Goal: Task Accomplishment & Management: Complete application form

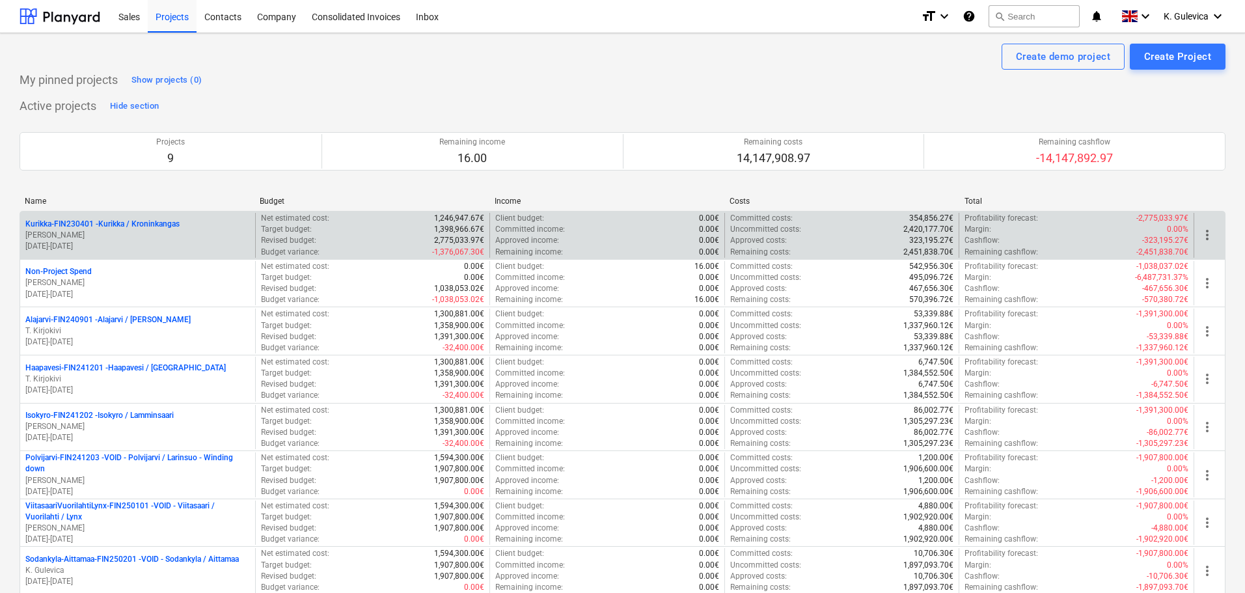
click at [128, 233] on p "[PERSON_NAME]" at bounding box center [137, 235] width 225 height 11
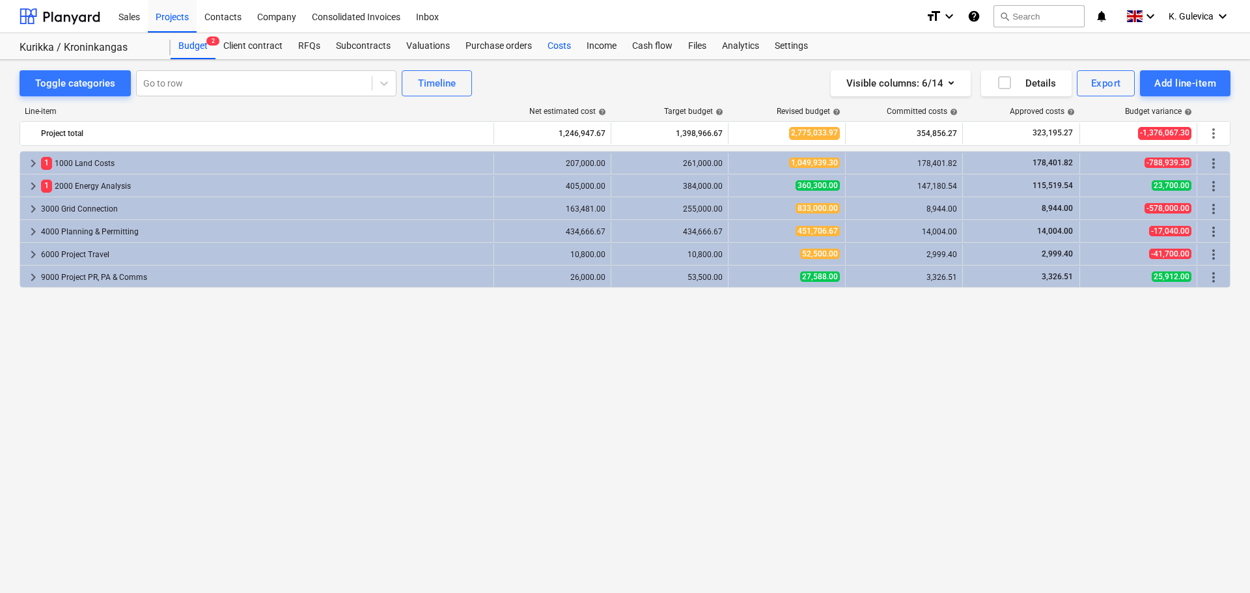
click at [565, 47] on div "Costs" at bounding box center [559, 46] width 39 height 26
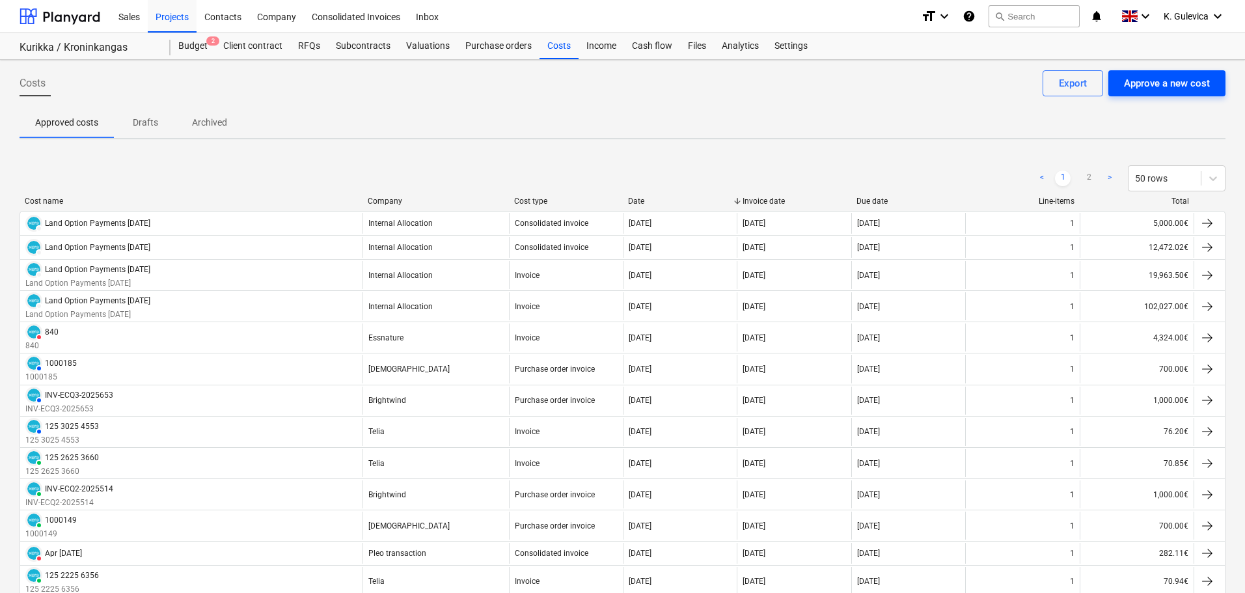
click at [1143, 94] on button "Approve a new cost" at bounding box center [1167, 83] width 117 height 26
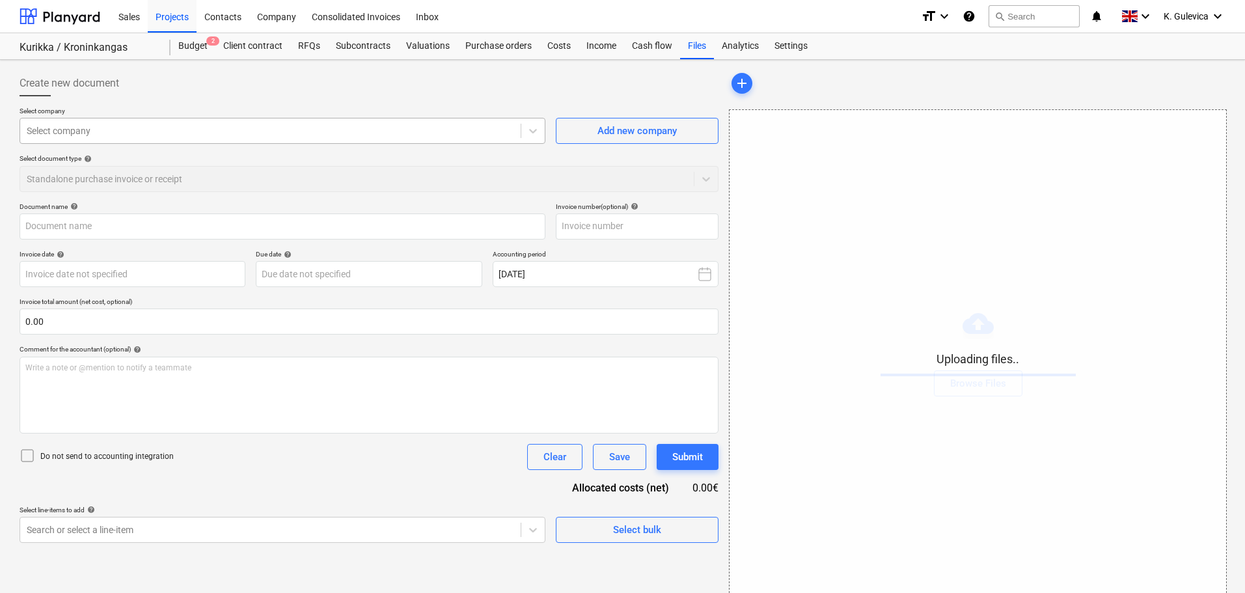
click at [222, 135] on div at bounding box center [271, 130] width 488 height 13
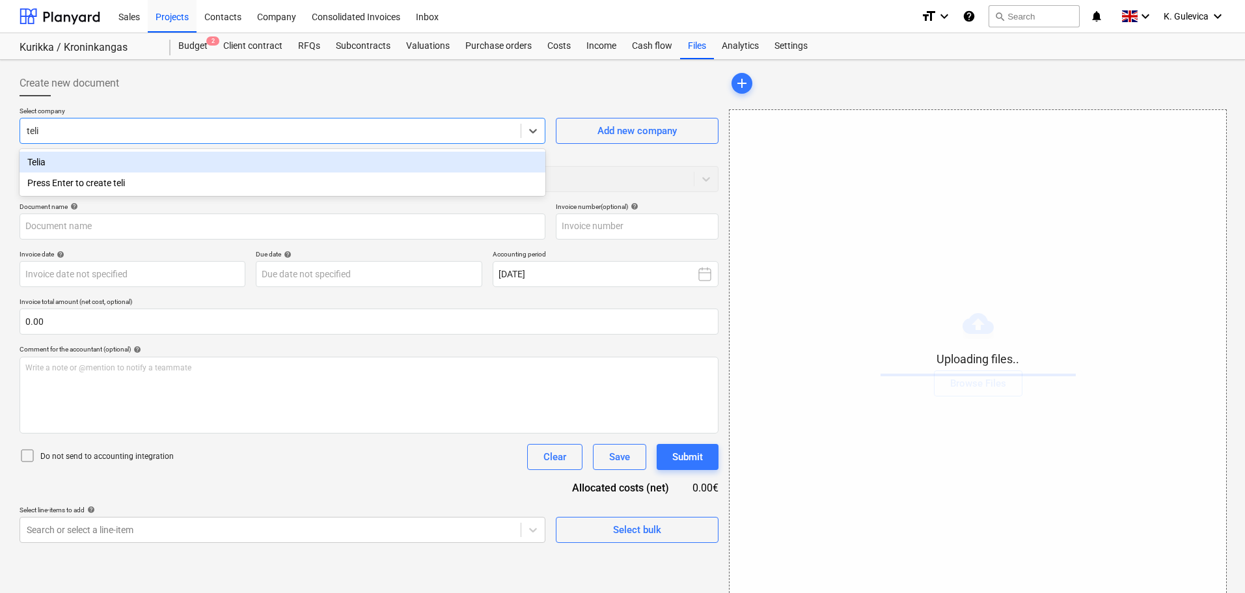
type input "telia"
click at [200, 160] on div "Telia" at bounding box center [283, 162] width 526 height 21
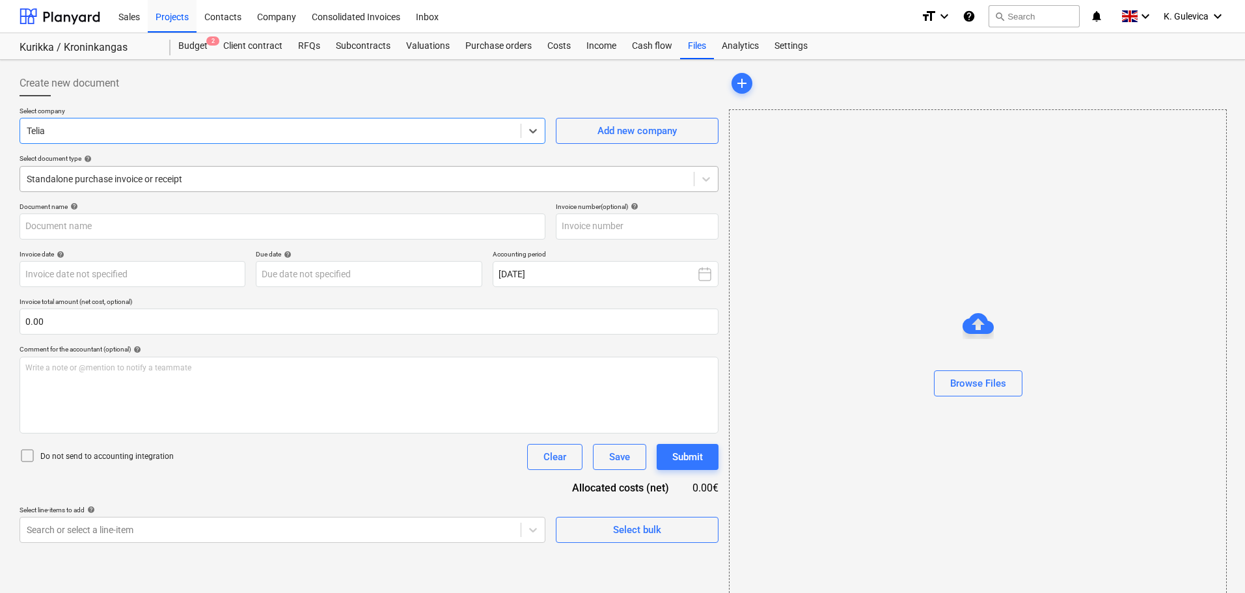
type input "12535256359_20250828_D1QLV65U8.pdf"
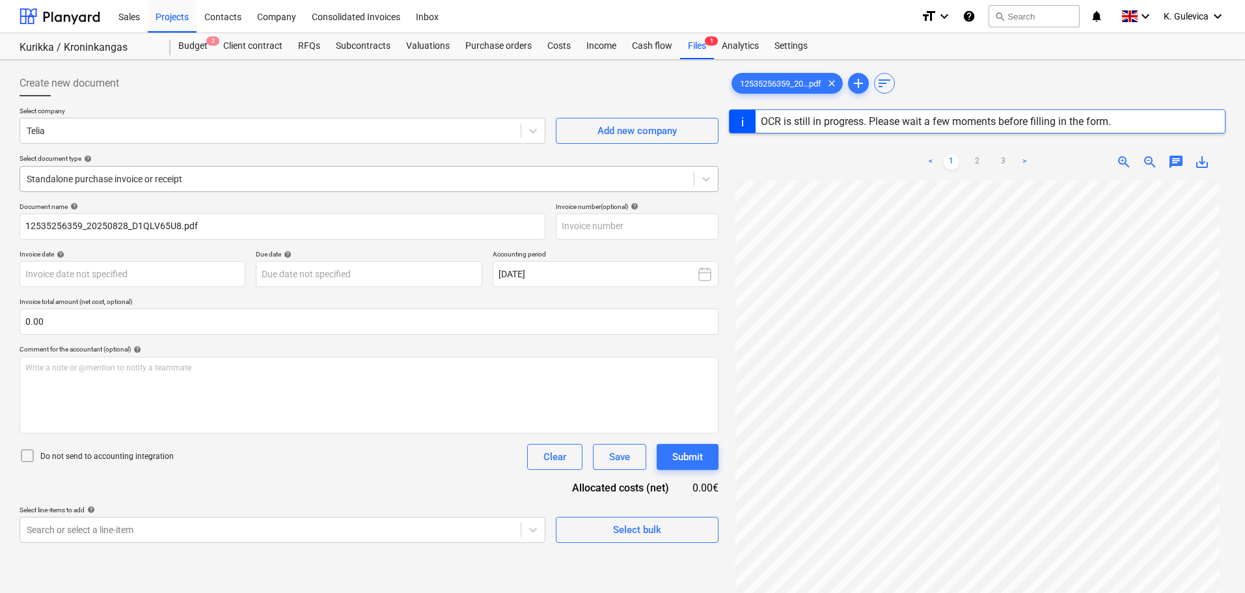
type input "[DATE]"
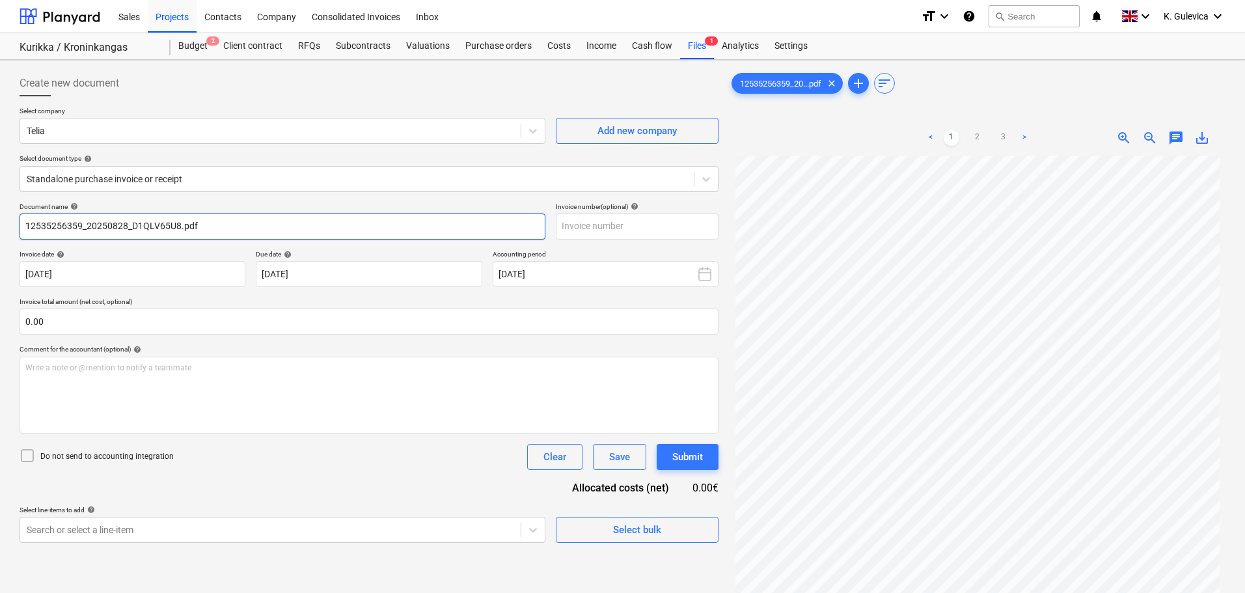
drag, startPoint x: 229, startPoint y: 222, endPoint x: -3, endPoint y: 222, distance: 231.8
click at [0, 222] on html "Sales Projects Contacts Company Consolidated Invoices Inbox format_size keyboar…" at bounding box center [622, 296] width 1245 height 593
paste input "3525 6359"
type input "125 3525 6359"
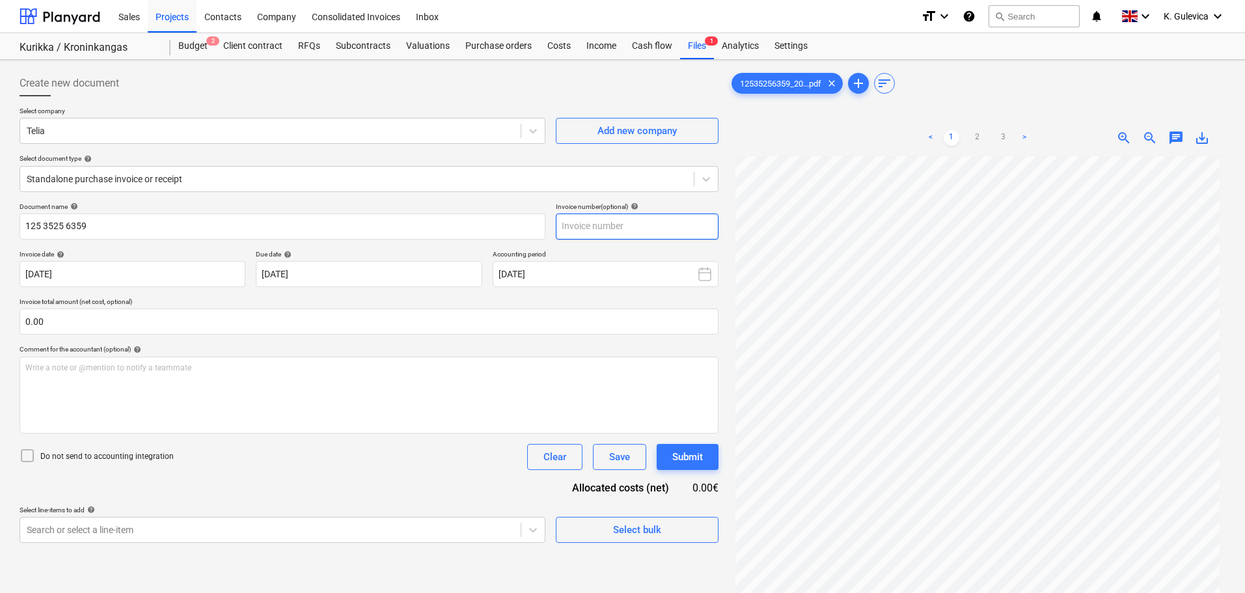
click at [604, 225] on input "text" at bounding box center [637, 227] width 163 height 26
paste input "125 3525 6359"
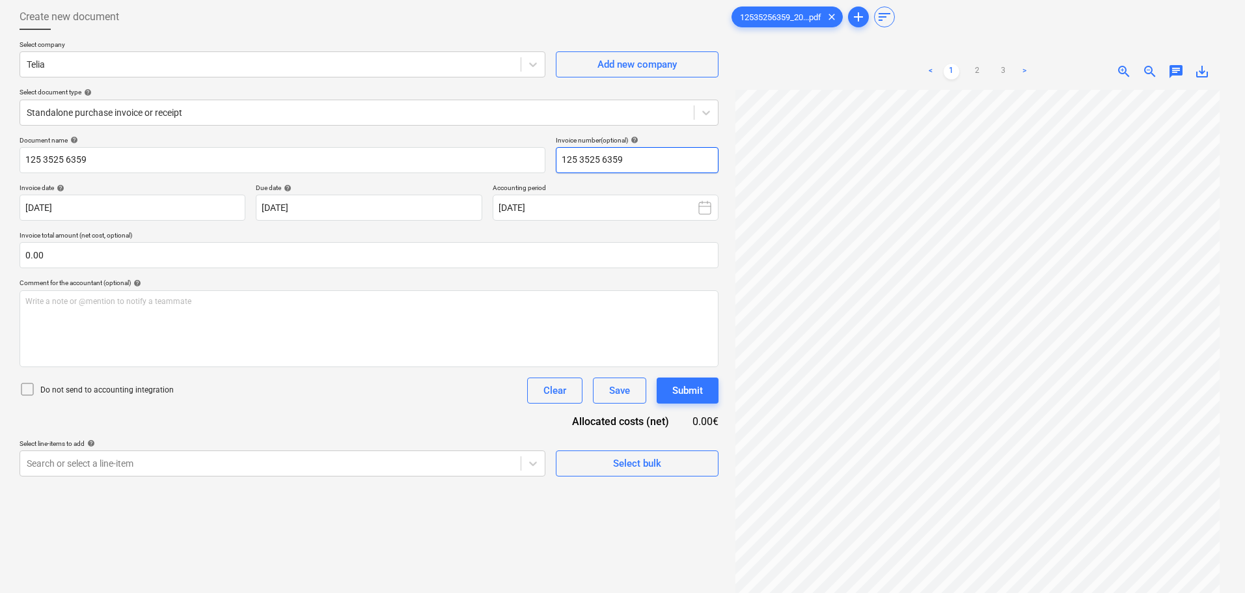
scroll to position [130, 0]
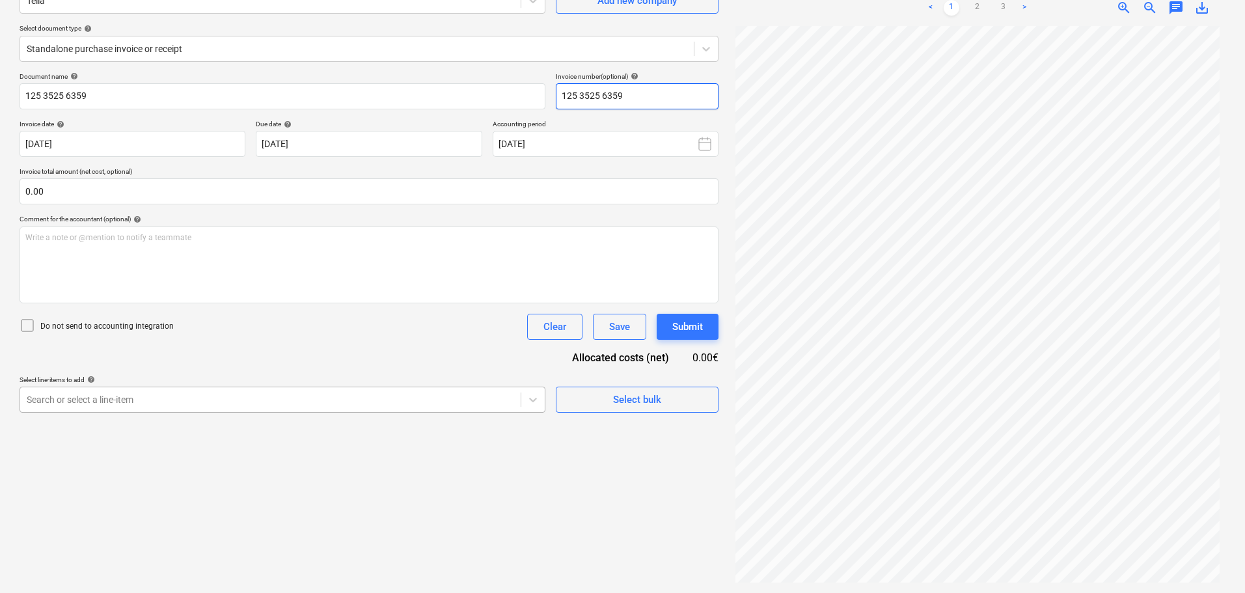
type input "125 3525 6359"
click at [270, 401] on body "Sales Projects Contacts Company Consolidated Invoices Inbox format_size keyboar…" at bounding box center [622, 166] width 1245 height 593
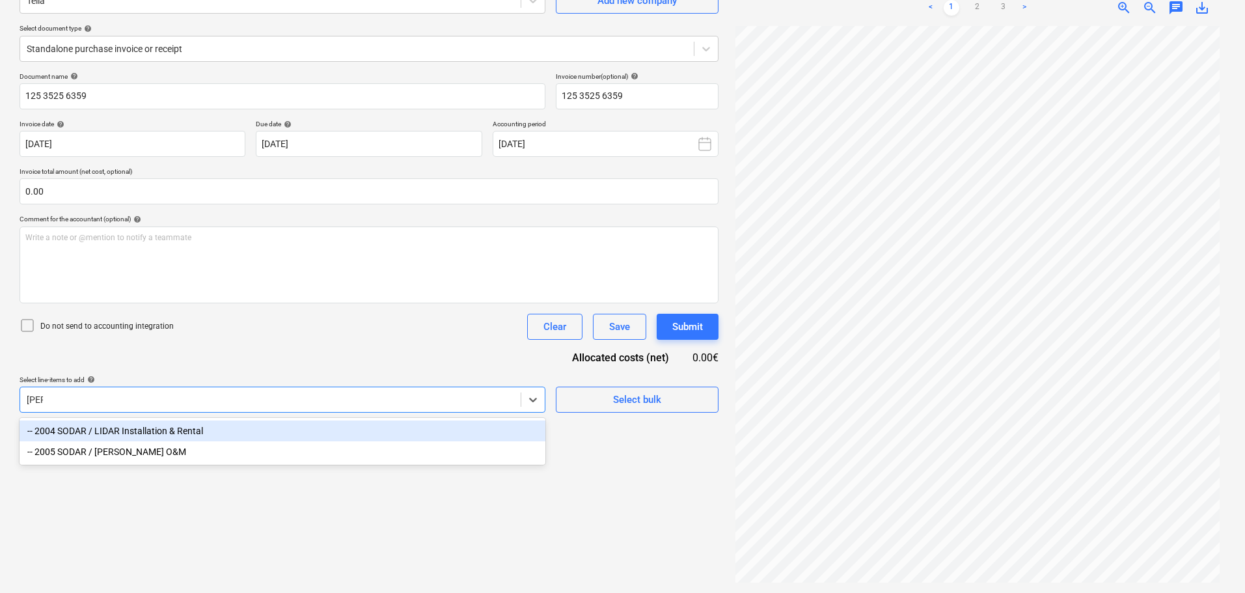
type input "lidar"
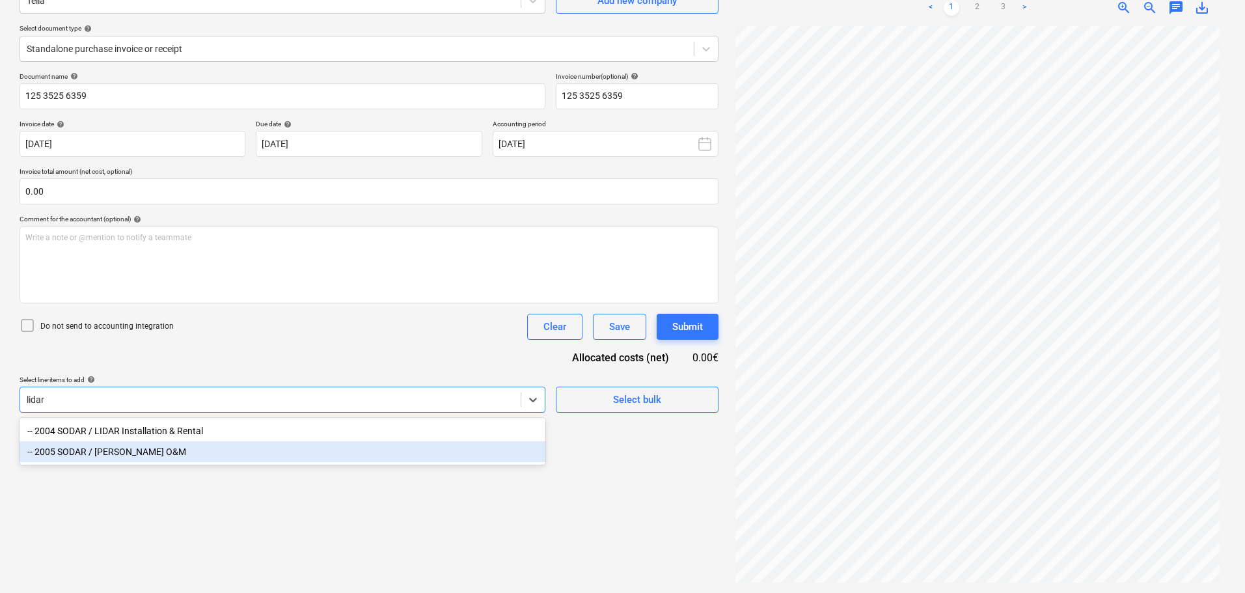
click at [143, 457] on div "-- 2005 SODAR / [PERSON_NAME] O&M" at bounding box center [283, 451] width 526 height 21
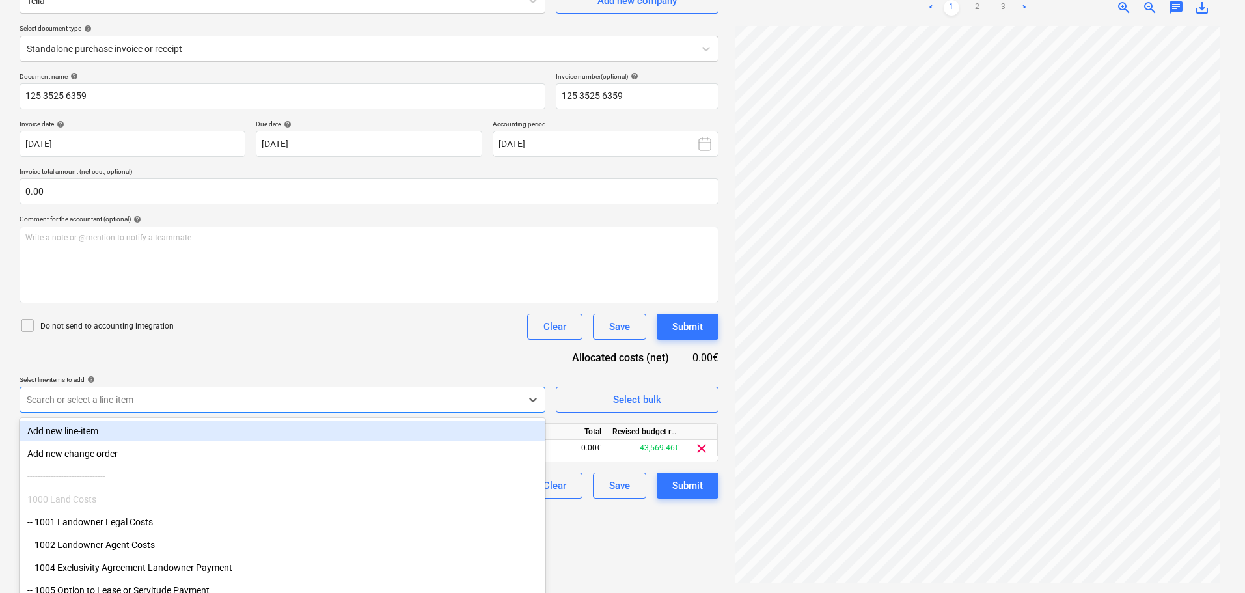
click at [219, 354] on div "Document name help 125 3525 6359 Invoice number (optional) help 125 3525 6359 I…" at bounding box center [369, 285] width 699 height 426
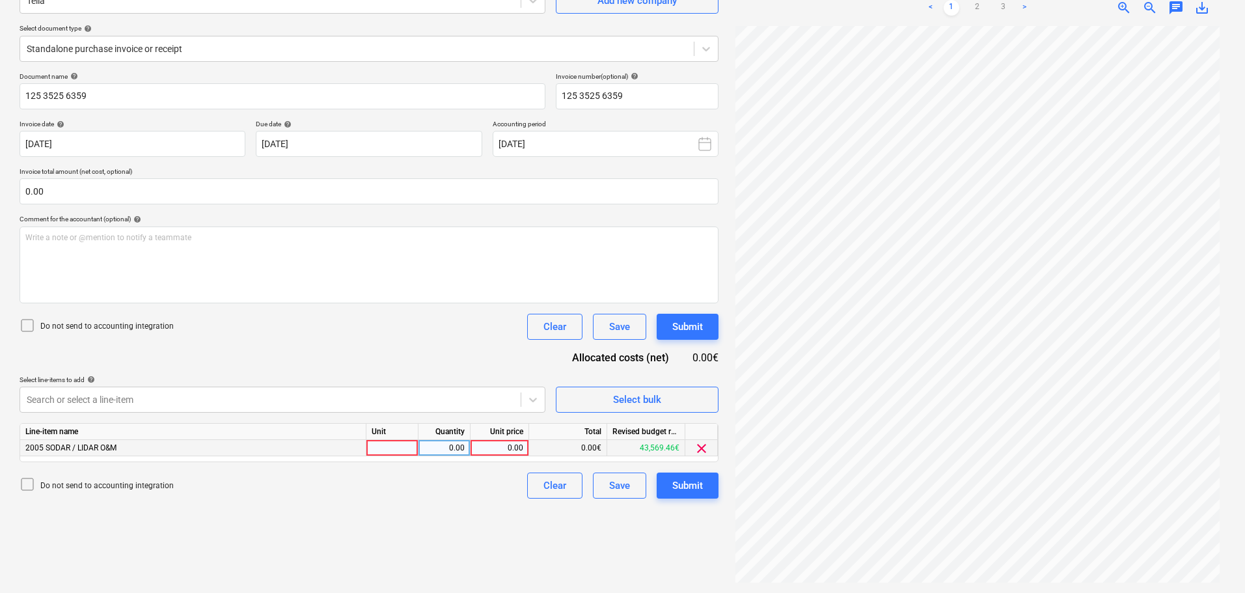
click at [508, 441] on div "0.00" at bounding box center [500, 448] width 48 height 16
type input "76.20"
click at [697, 487] on div "Submit" at bounding box center [687, 485] width 31 height 17
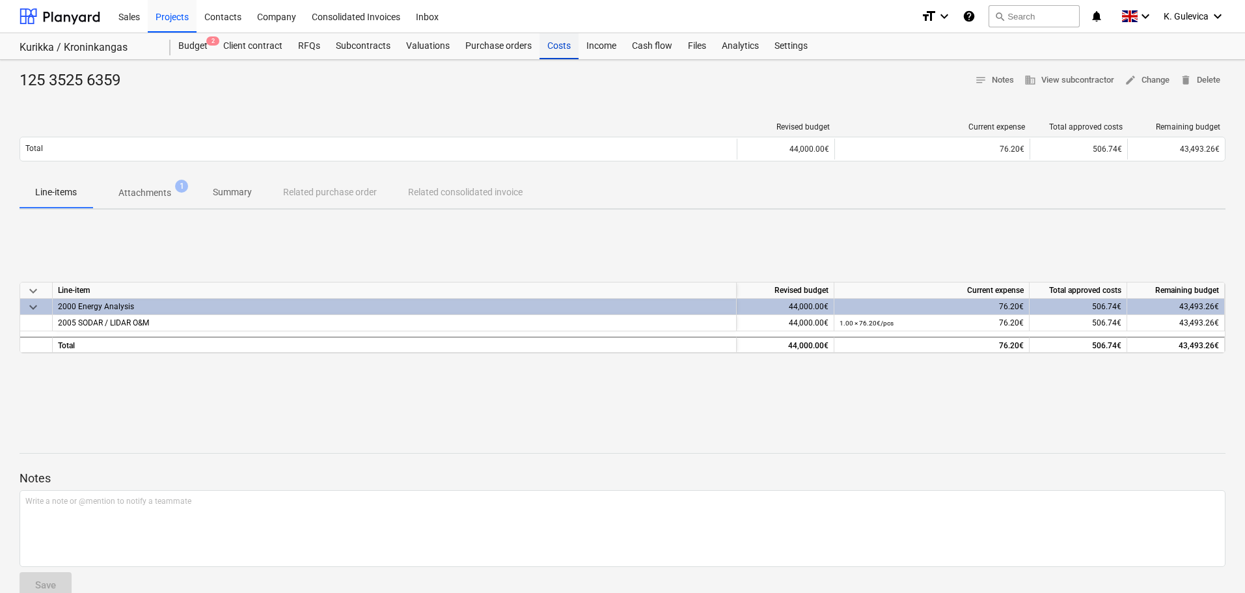
click at [551, 51] on div "Costs" at bounding box center [559, 46] width 39 height 26
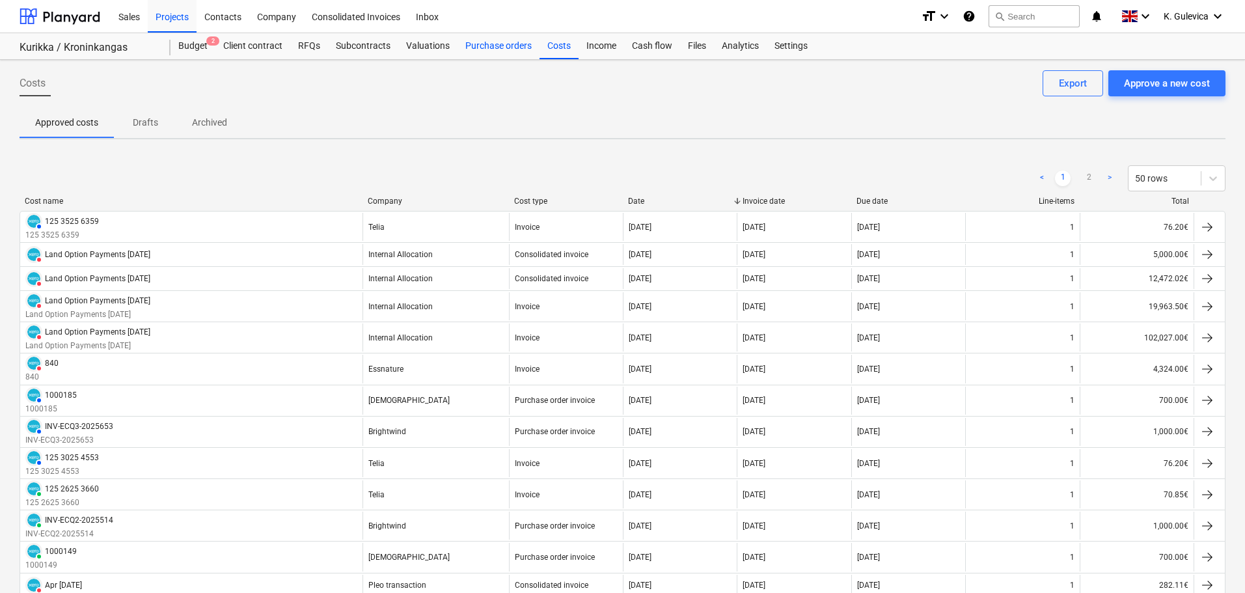
click at [506, 49] on div "Purchase orders" at bounding box center [499, 46] width 82 height 26
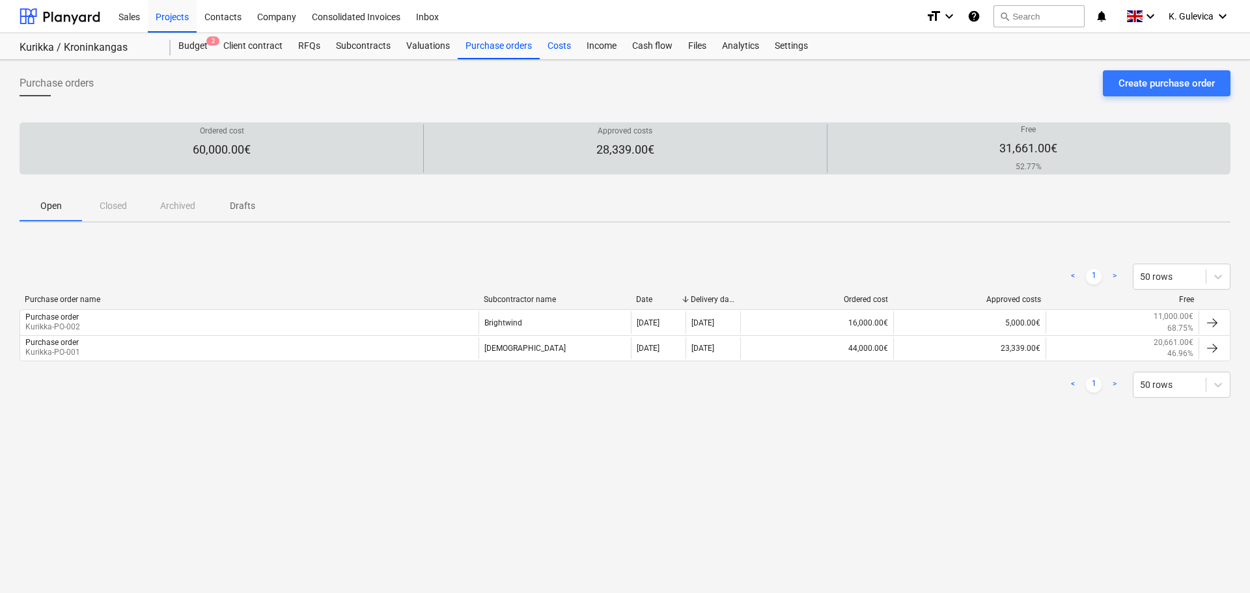
click at [557, 42] on div "Costs" at bounding box center [559, 46] width 39 height 26
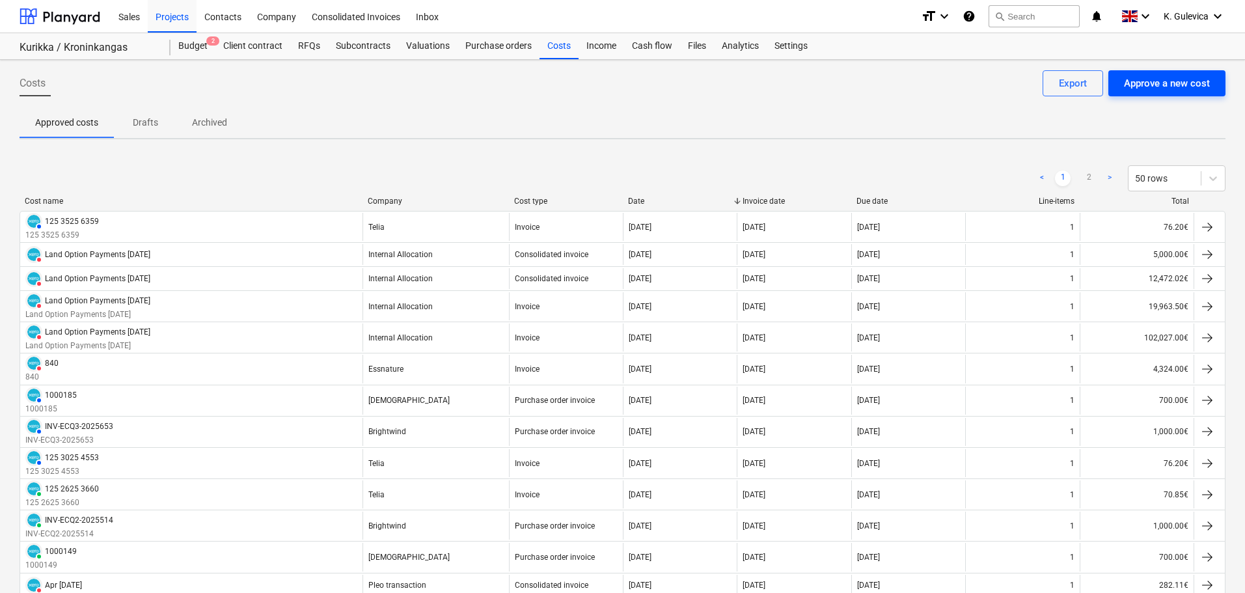
click at [1156, 91] on div "Approve a new cost" at bounding box center [1167, 83] width 86 height 17
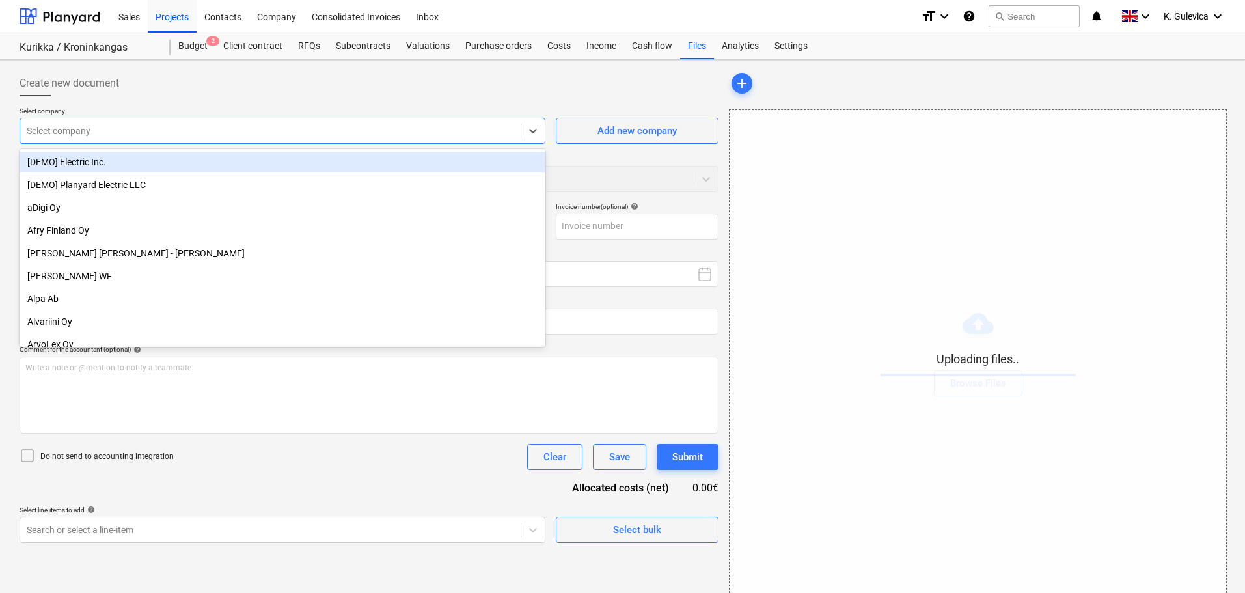
click at [253, 128] on div at bounding box center [271, 130] width 488 height 13
type input "s"
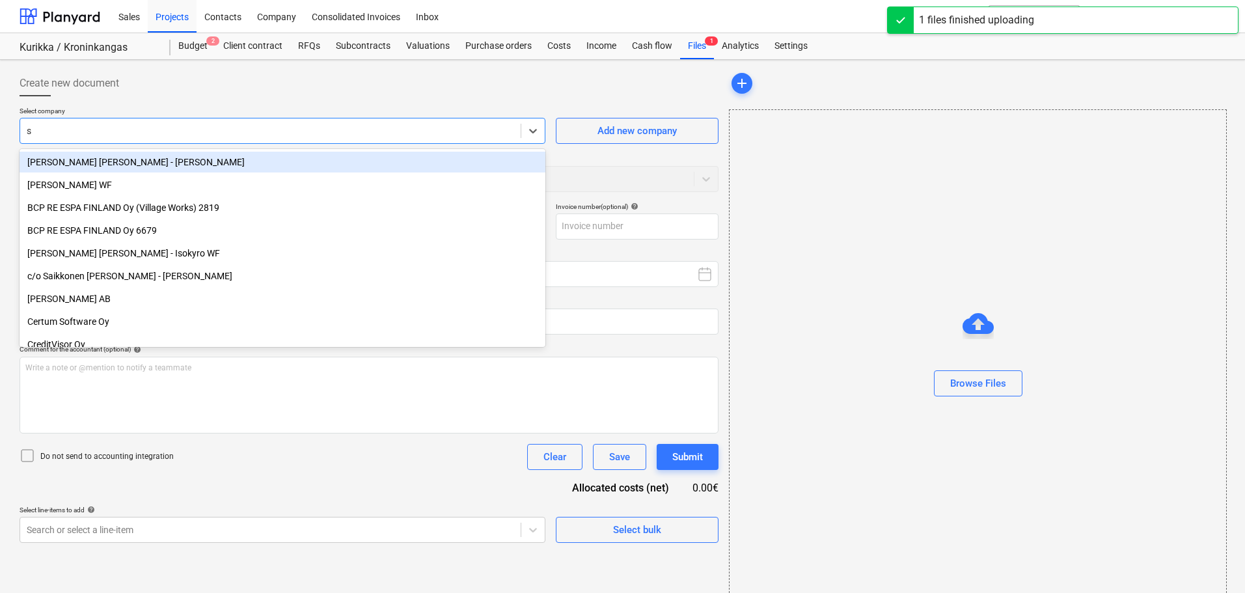
type input "1000216.pdf"
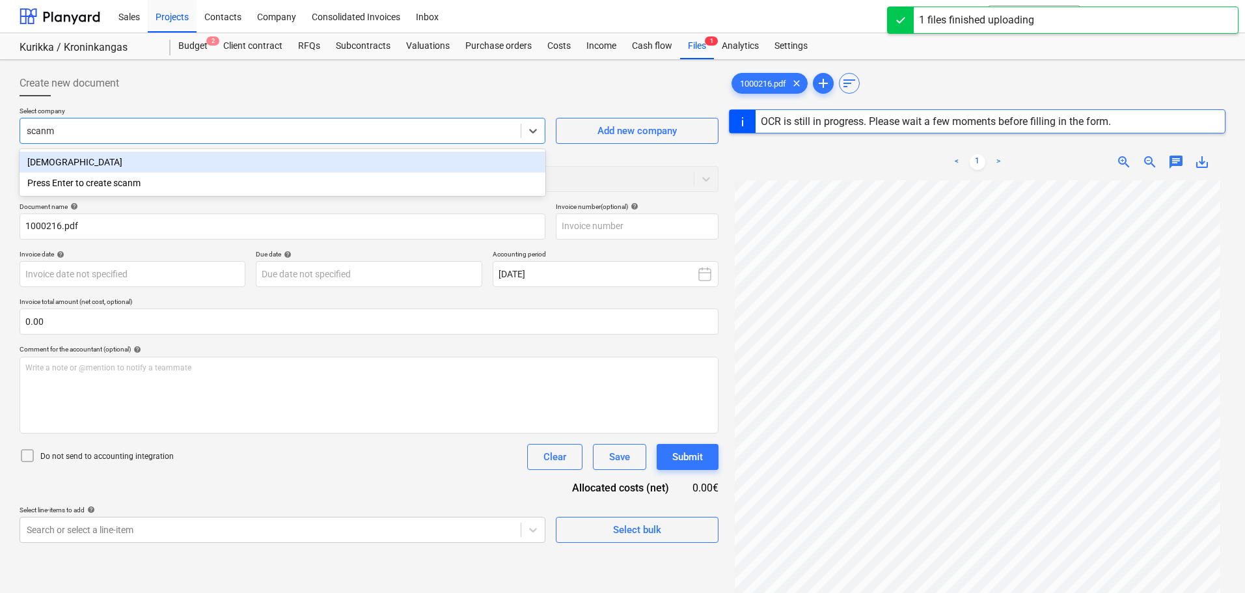
type input "scanma"
click at [147, 158] on div "[DEMOGRAPHIC_DATA]" at bounding box center [283, 162] width 526 height 21
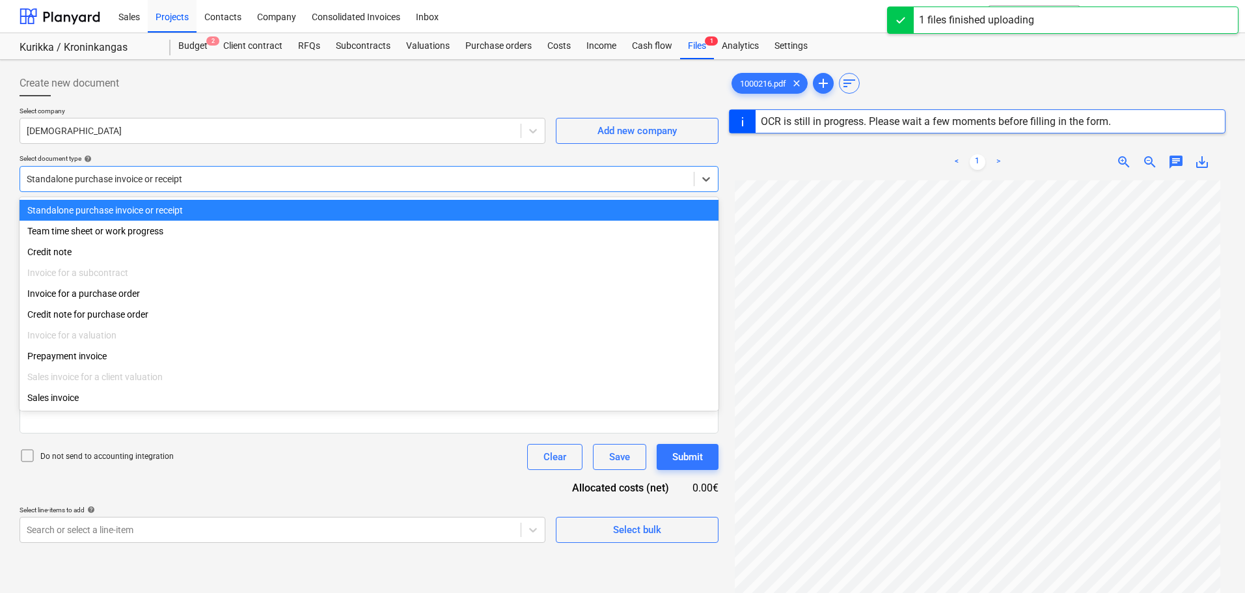
click at [235, 181] on div at bounding box center [357, 179] width 661 height 13
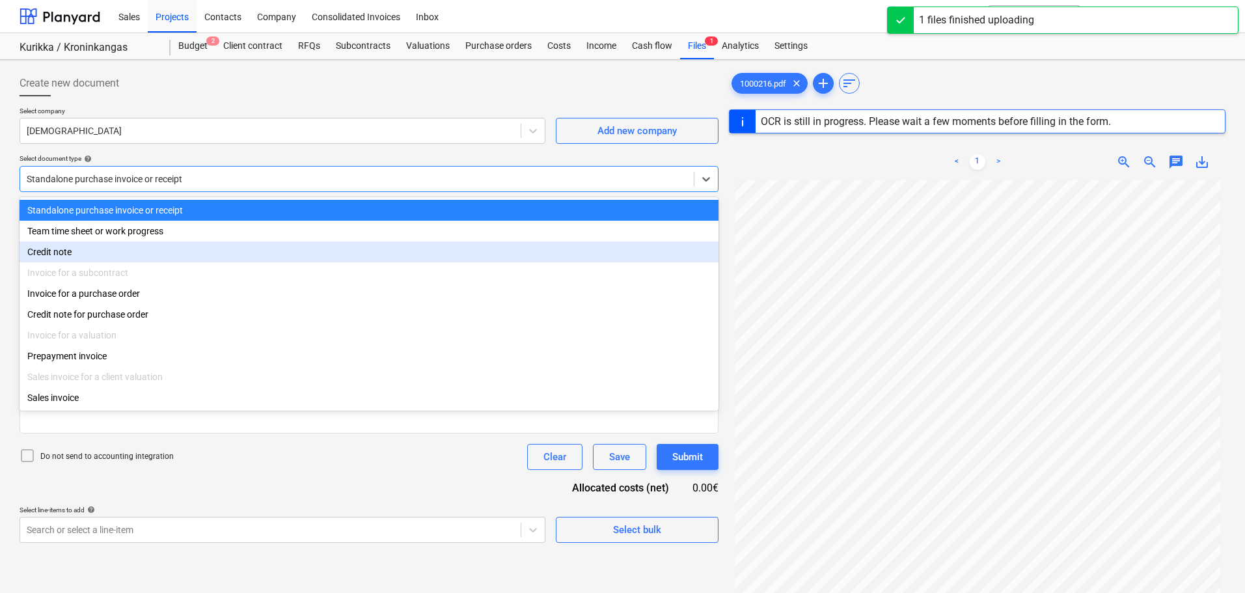
type input "1000216"
type input "[DATE]"
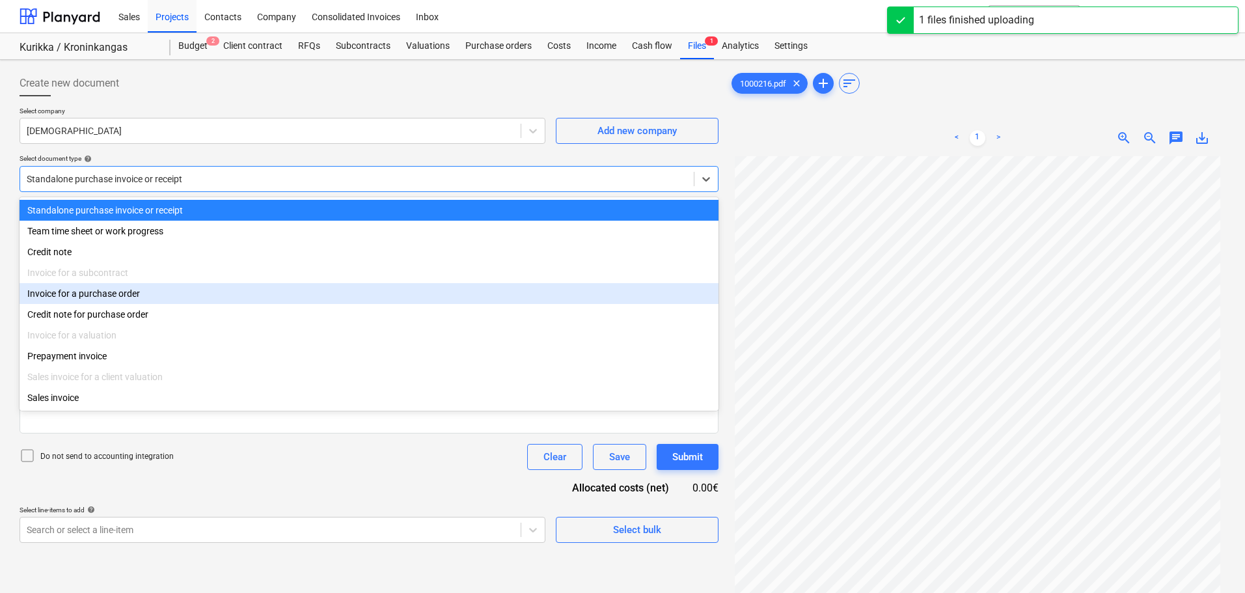
click at [138, 294] on div "Invoice for a purchase order" at bounding box center [369, 293] width 699 height 21
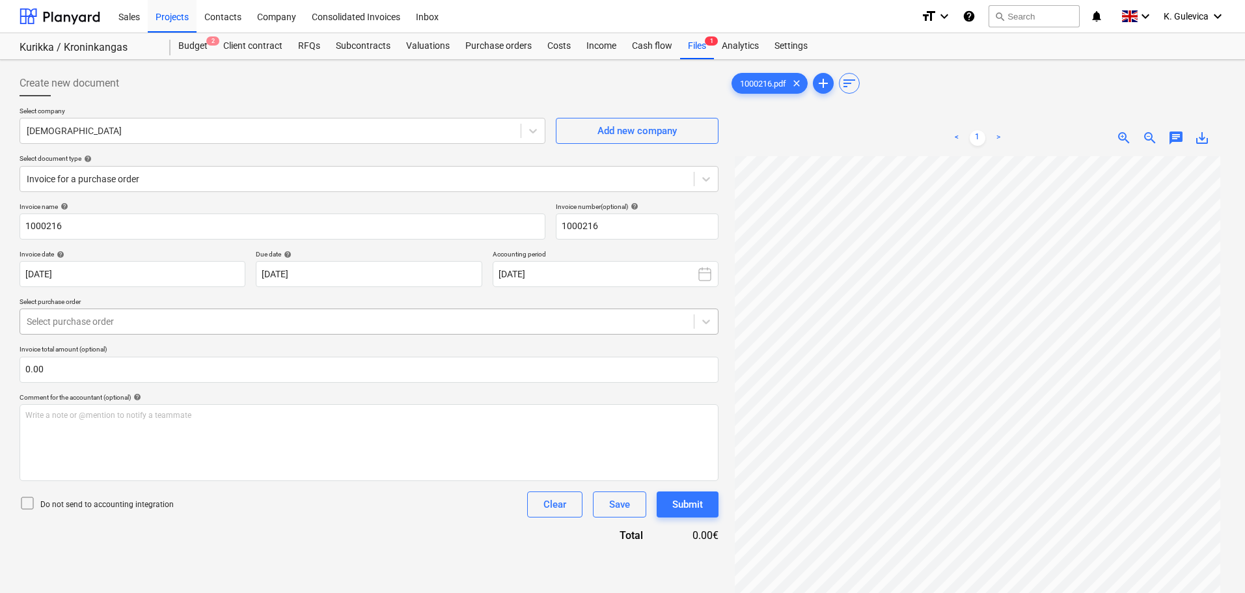
click at [256, 312] on div "Select purchase order" at bounding box center [357, 321] width 674 height 18
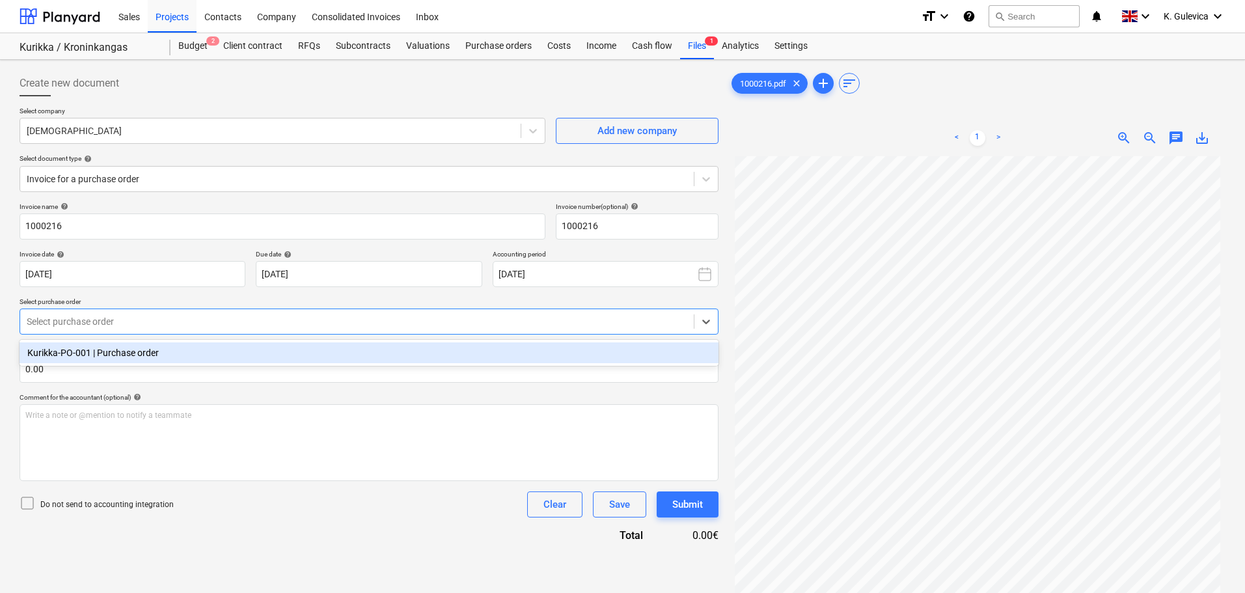
click at [140, 352] on div "Kurikka-PO-001 | Purchase order" at bounding box center [369, 352] width 699 height 21
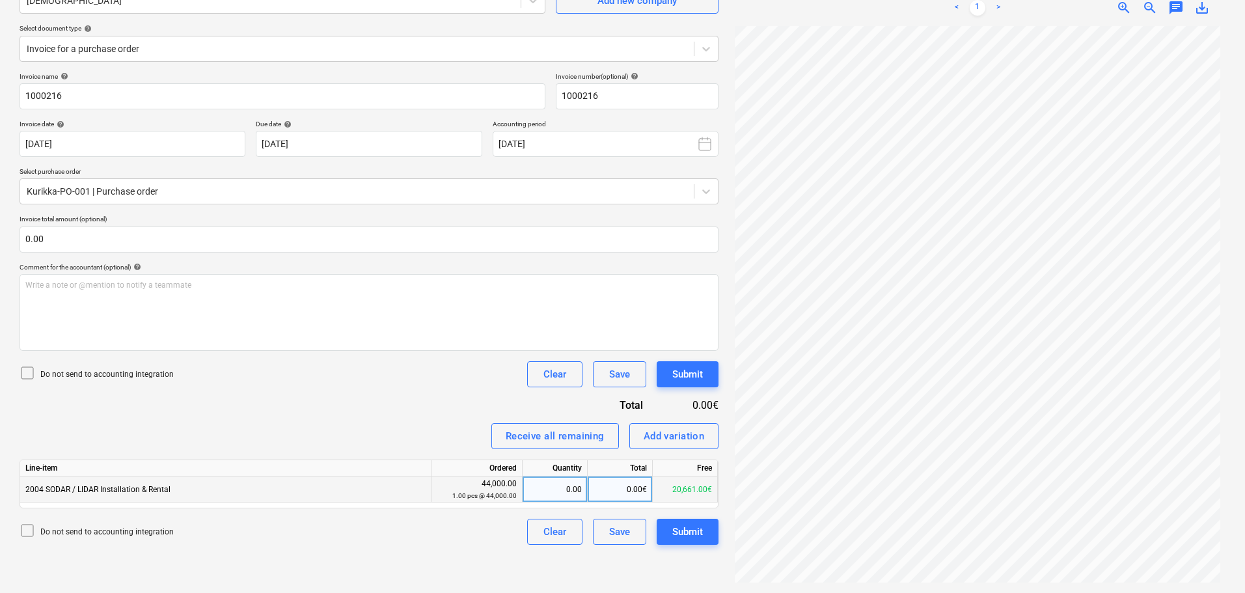
click at [627, 485] on div "0.00€" at bounding box center [620, 490] width 65 height 26
type input "700"
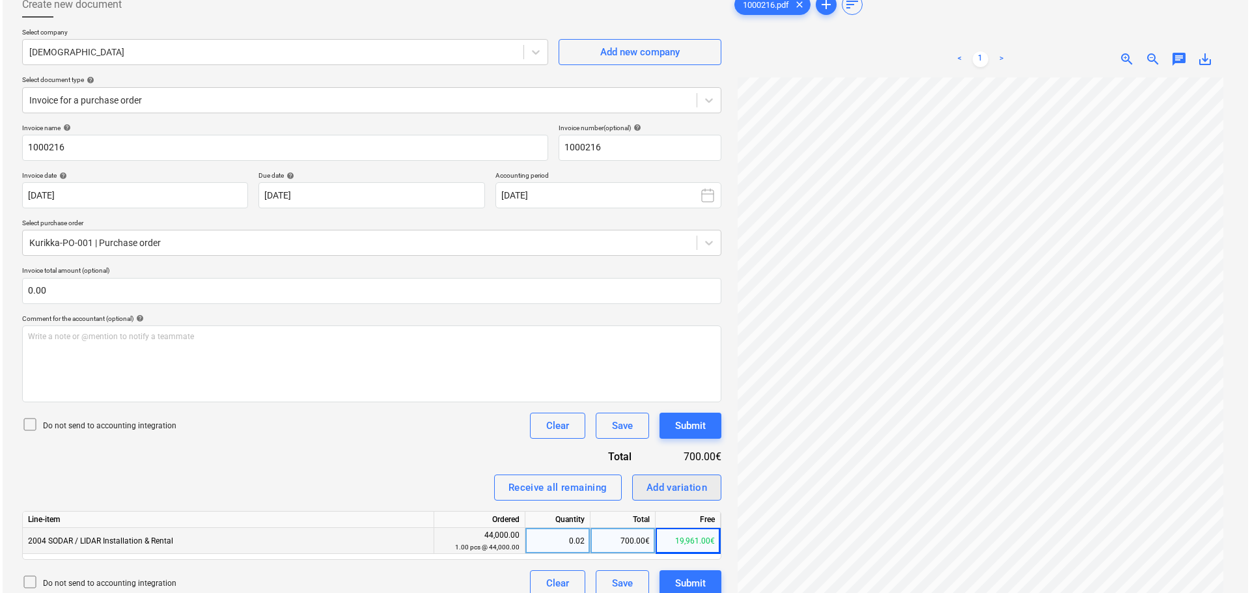
scroll to position [130, 0]
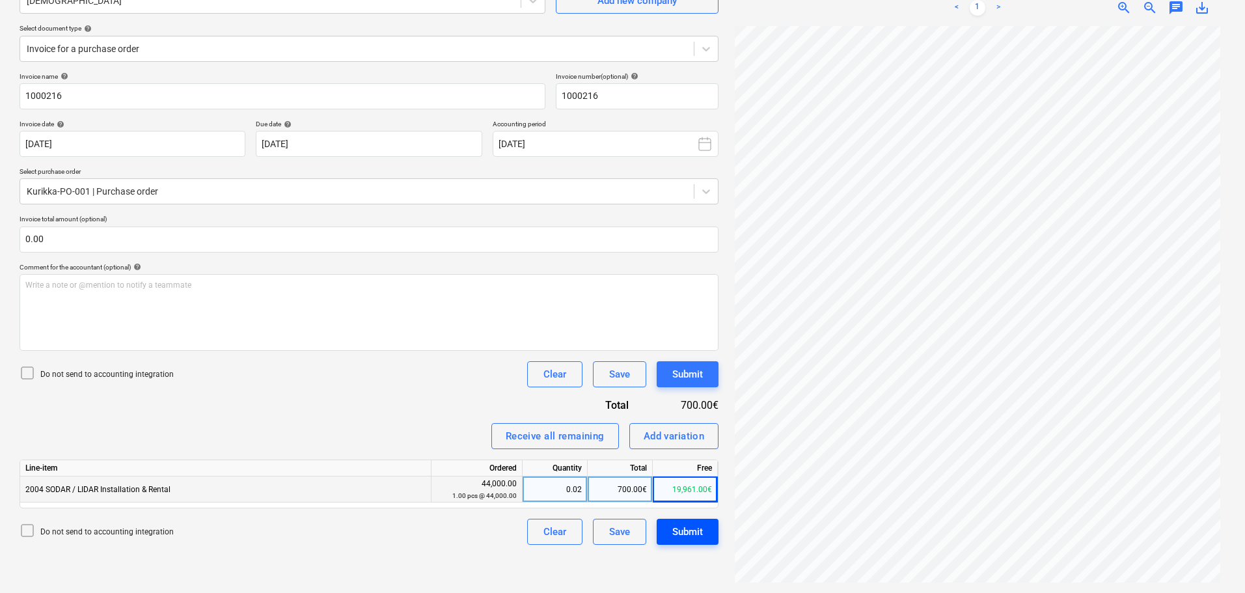
click at [680, 529] on div "Submit" at bounding box center [687, 531] width 31 height 17
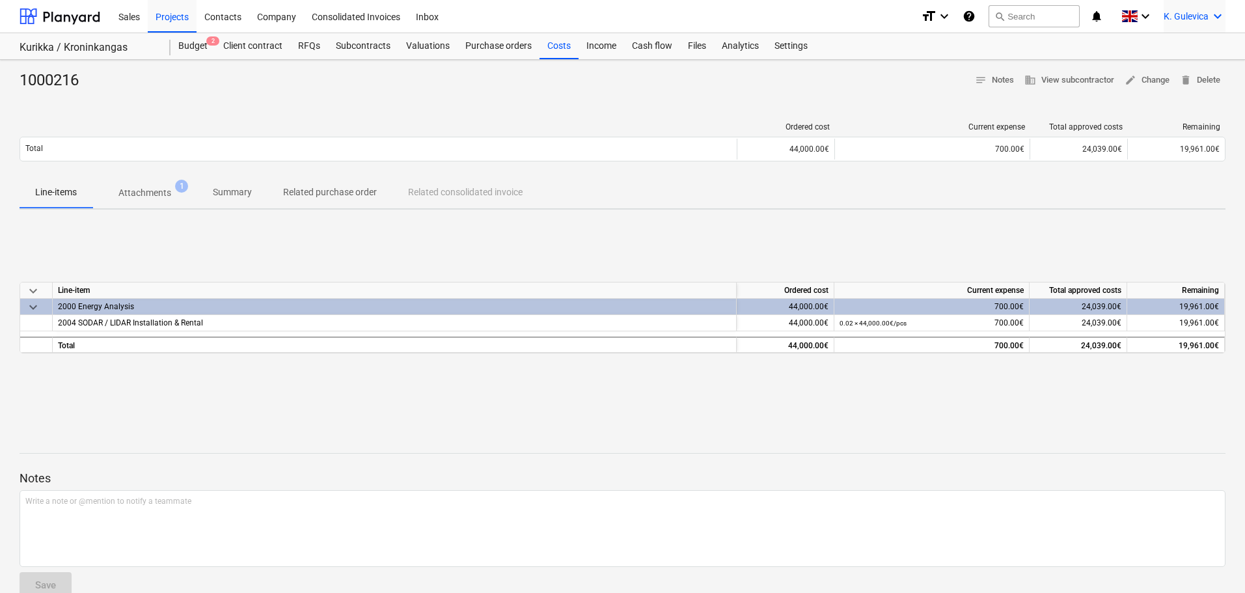
click at [1199, 13] on span "K. Gulevica" at bounding box center [1186, 16] width 45 height 10
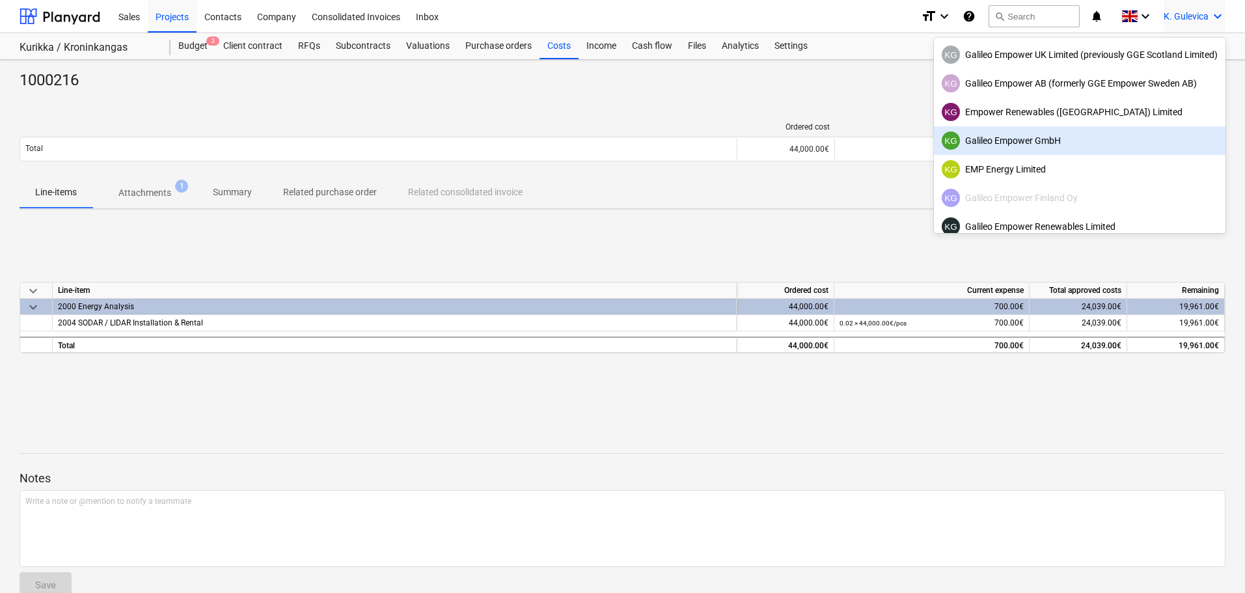
click at [1053, 139] on div "KG Galileo Empower GmbH" at bounding box center [1080, 141] width 276 height 18
